Goal: Information Seeking & Learning: Find specific fact

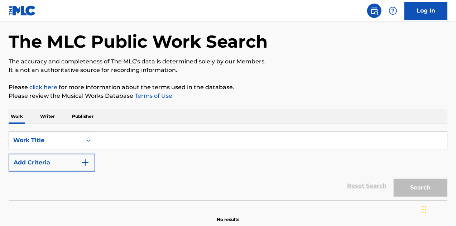
scroll to position [62, 0]
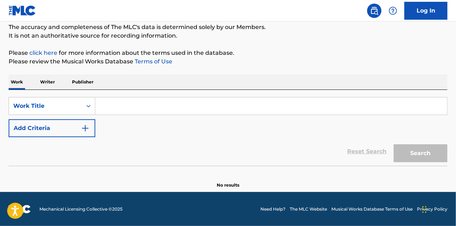
click at [44, 96] on div "SearchWithCriteriae96ef62f-fe2b-4f92-b091-14d3d0671c8d Work Title Add Criteria …" at bounding box center [228, 128] width 439 height 76
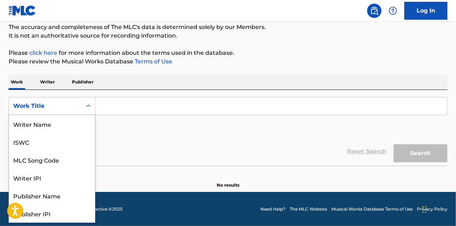
click at [32, 107] on div "Work Title" at bounding box center [45, 106] width 64 height 9
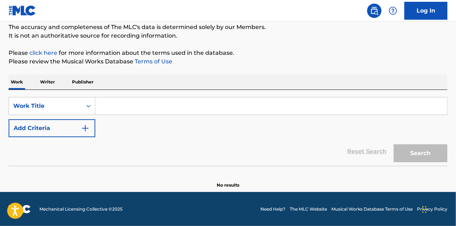
click at [124, 116] on div "SearchWithCriteriae96ef62f-fe2b-4f92-b091-14d3d0671c8d Work Title Add Criteria" at bounding box center [228, 117] width 439 height 40
click at [128, 111] on input "Search Form" at bounding box center [271, 105] width 352 height 17
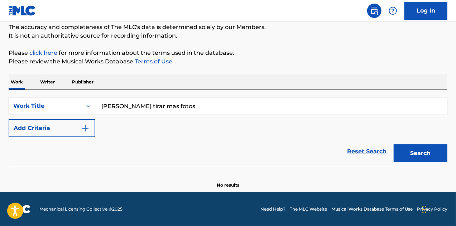
click at [394, 144] on button "Search" at bounding box center [421, 153] width 54 height 18
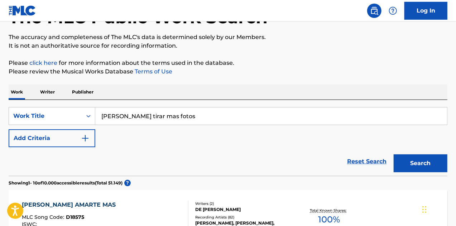
scroll to position [53, 0]
click at [181, 114] on input "[PERSON_NAME] tirar mas fotos" at bounding box center [271, 115] width 352 height 17
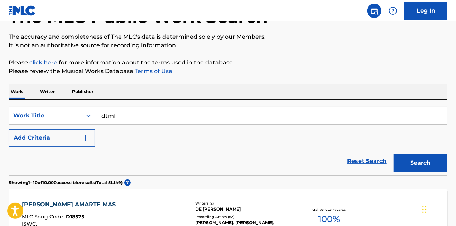
type input "dtmf"
click at [394, 154] on button "Search" at bounding box center [421, 163] width 54 height 18
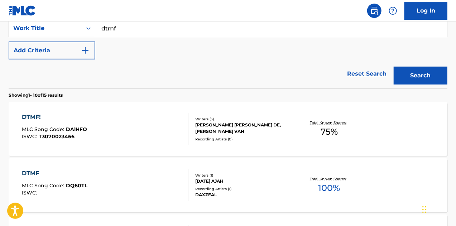
scroll to position [140, 0]
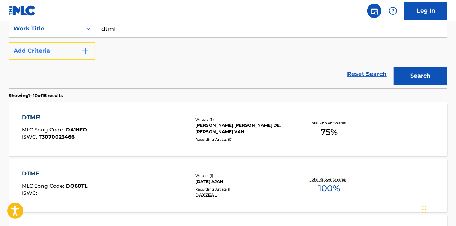
click at [57, 49] on button "Add Criteria" at bounding box center [52, 51] width 87 height 18
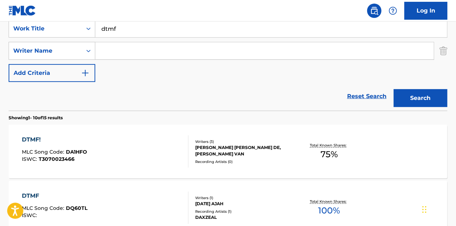
click at [122, 44] on input "Search Form" at bounding box center [264, 50] width 338 height 17
type input "[PERSON_NAME]"
click at [394, 89] on button "Search" at bounding box center [421, 98] width 54 height 18
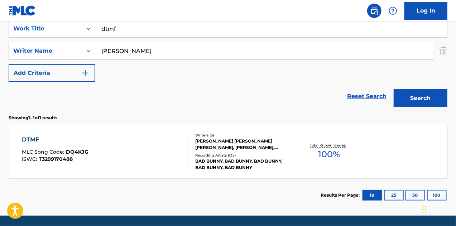
click at [139, 169] on div "DTMF MLC Song Code : DQ4KJG ISWC : T3299170488 Writers ( 6 ) [PERSON_NAME] [PER…" at bounding box center [228, 152] width 439 height 54
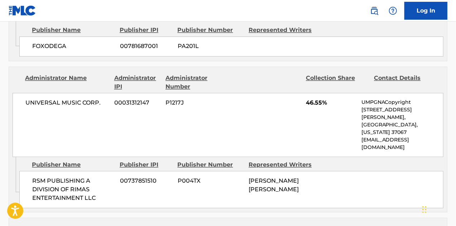
scroll to position [681, 0]
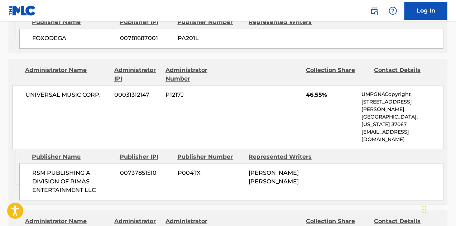
click at [63, 169] on span "RSM PUBLISHING A DIVISION OF RIMAS ENTERTAINMENT LLC" at bounding box center [73, 182] width 82 height 26
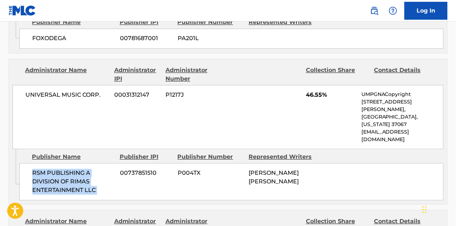
click at [63, 169] on span "RSM PUBLISHING A DIVISION OF RIMAS ENTERTAINMENT LLC" at bounding box center [73, 182] width 82 height 26
click at [78, 169] on span "RSM PUBLISHING A DIVISION OF RIMAS ENTERTAINMENT LLC" at bounding box center [73, 182] width 82 height 26
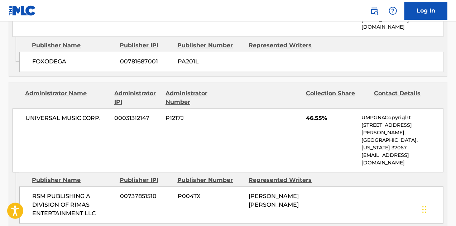
scroll to position [655, 0]
